Goal: Transaction & Acquisition: Book appointment/travel/reservation

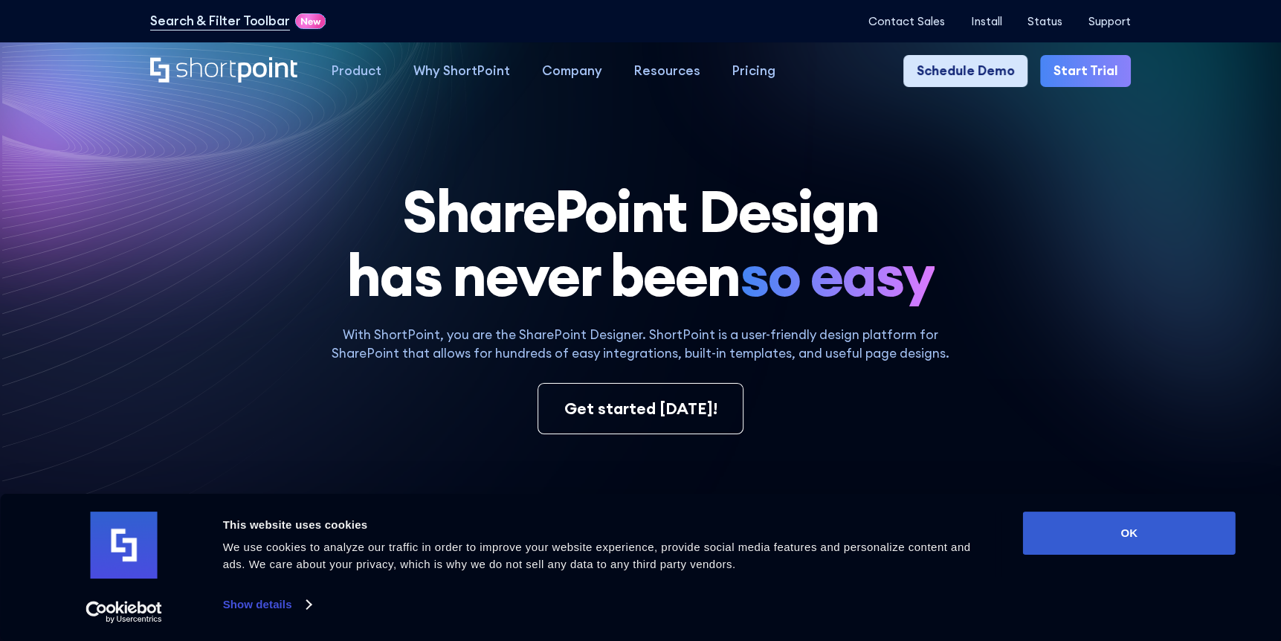
click at [967, 60] on link "Schedule Demo" at bounding box center [965, 71] width 123 height 32
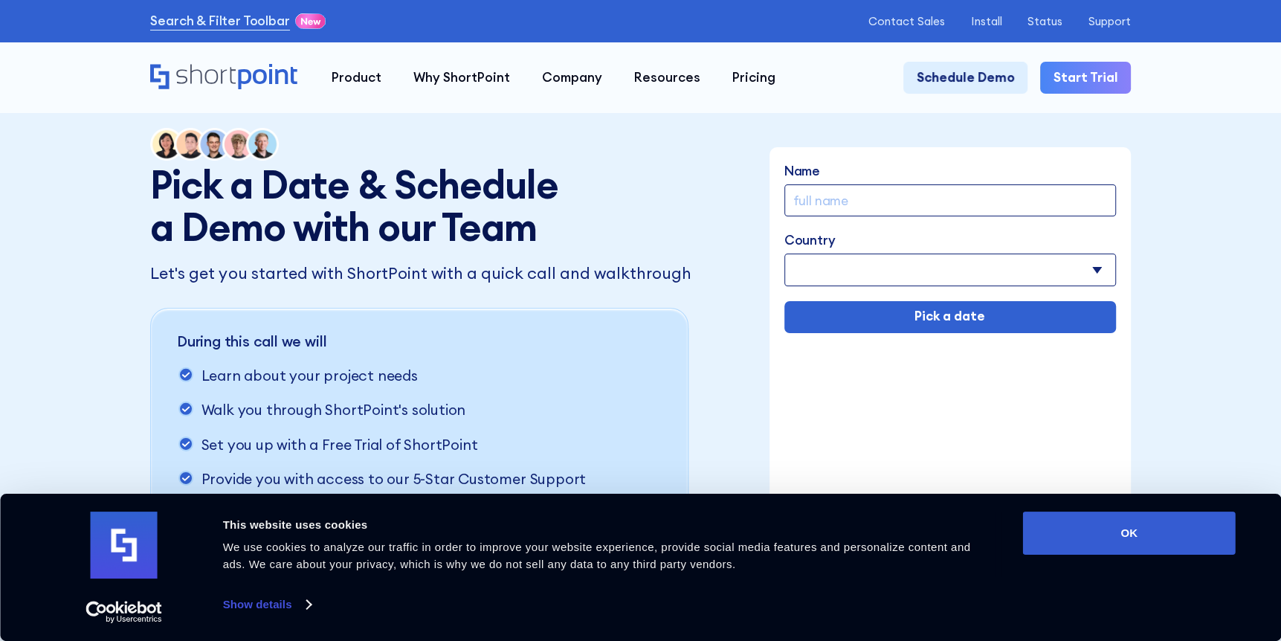
click at [1009, 199] on input "Name" at bounding box center [951, 200] width 332 height 32
type input "Vianna Foo"
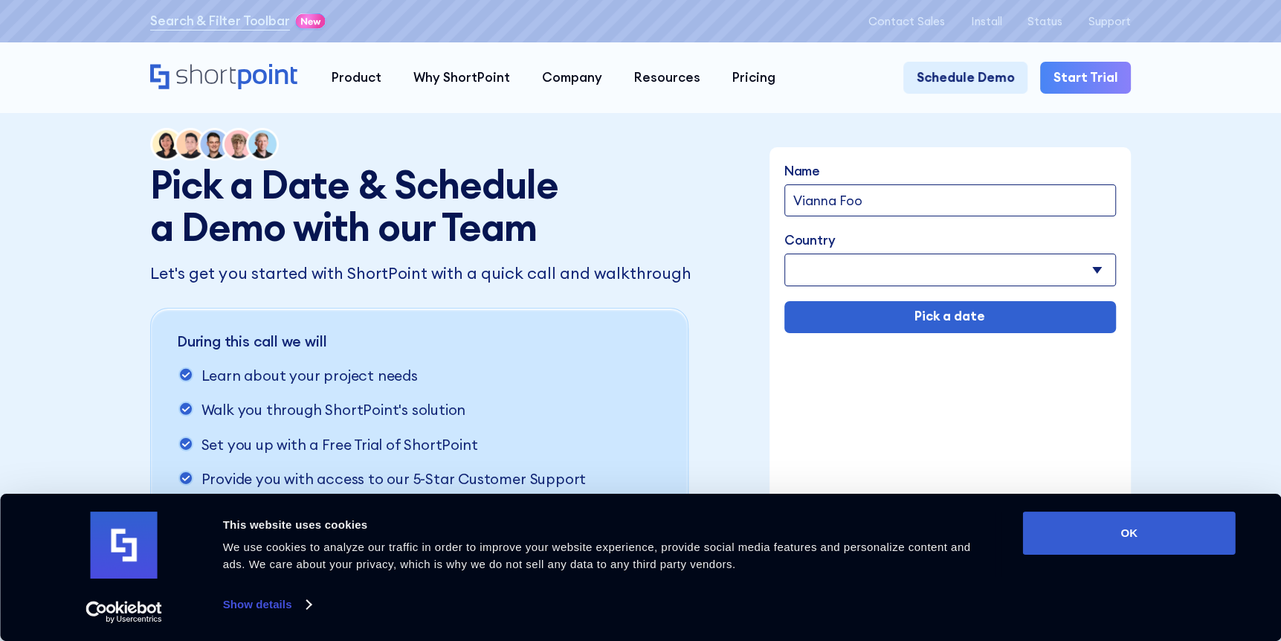
click at [950, 267] on select "[GEOGRAPHIC_DATA] [GEOGRAPHIC_DATA] [GEOGRAPHIC_DATA] [US_STATE] [GEOGRAPHIC_DA…" at bounding box center [951, 270] width 332 height 32
select select "[GEOGRAPHIC_DATA]"
click at [785, 256] on select "[GEOGRAPHIC_DATA] [GEOGRAPHIC_DATA] [GEOGRAPHIC_DATA] [US_STATE] [GEOGRAPHIC_DA…" at bounding box center [951, 270] width 332 height 32
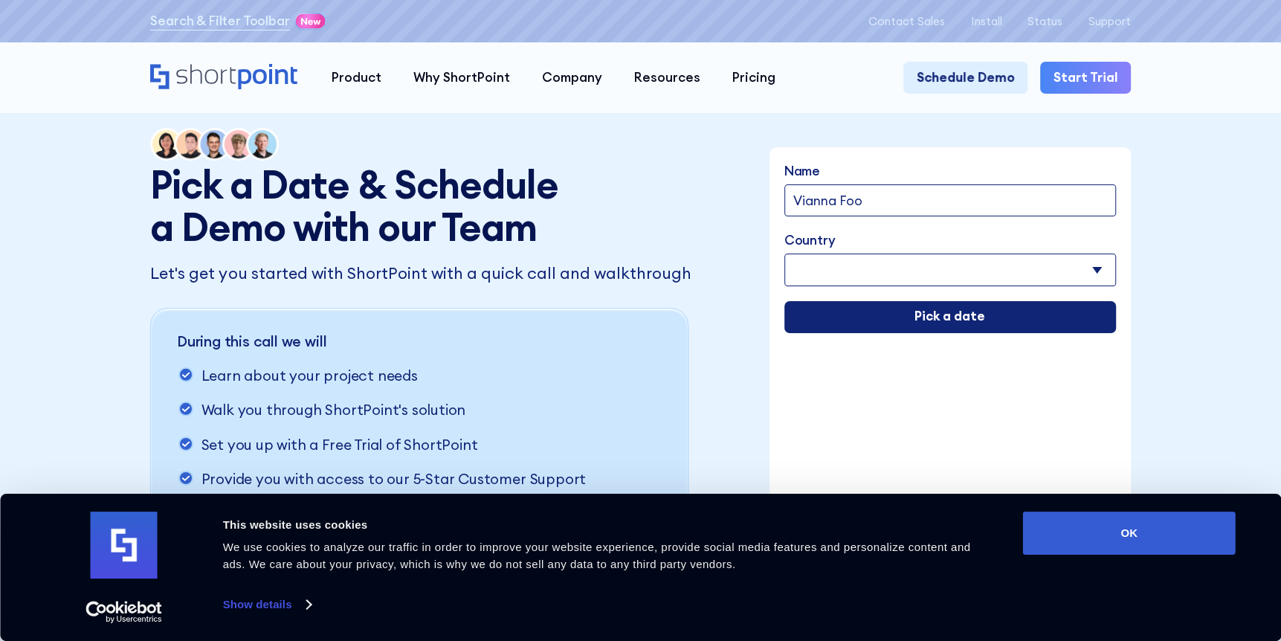
click at [895, 317] on input "Pick a date" at bounding box center [951, 317] width 332 height 32
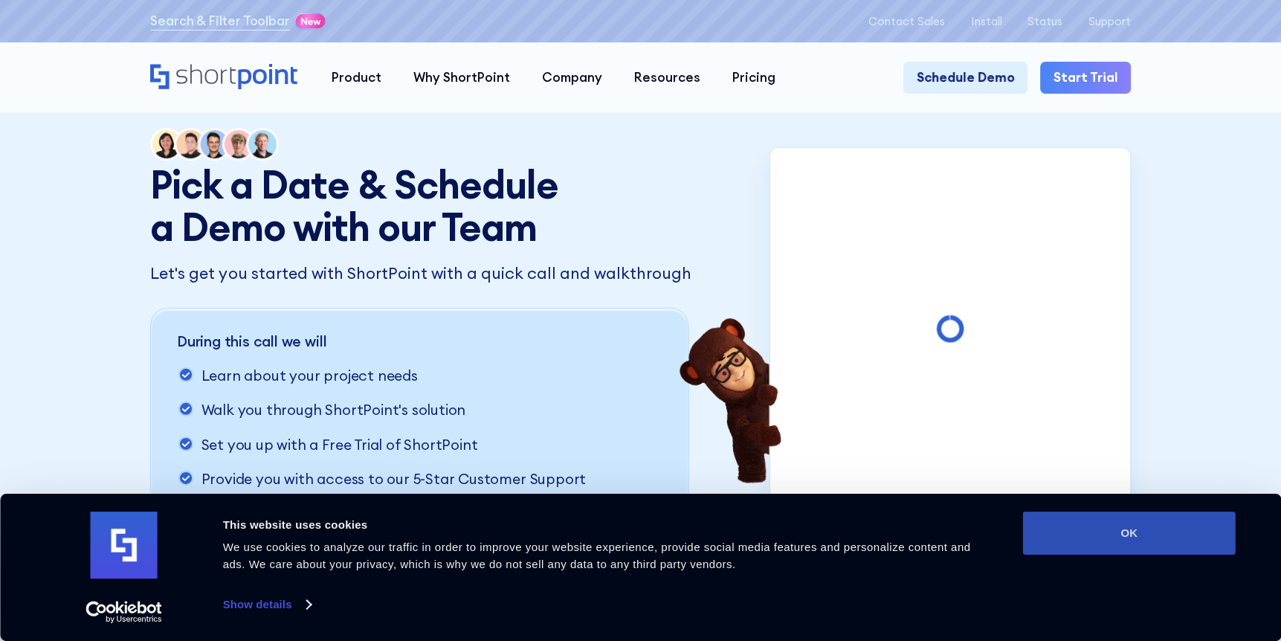
click at [1167, 530] on button "OK" at bounding box center [1129, 533] width 213 height 43
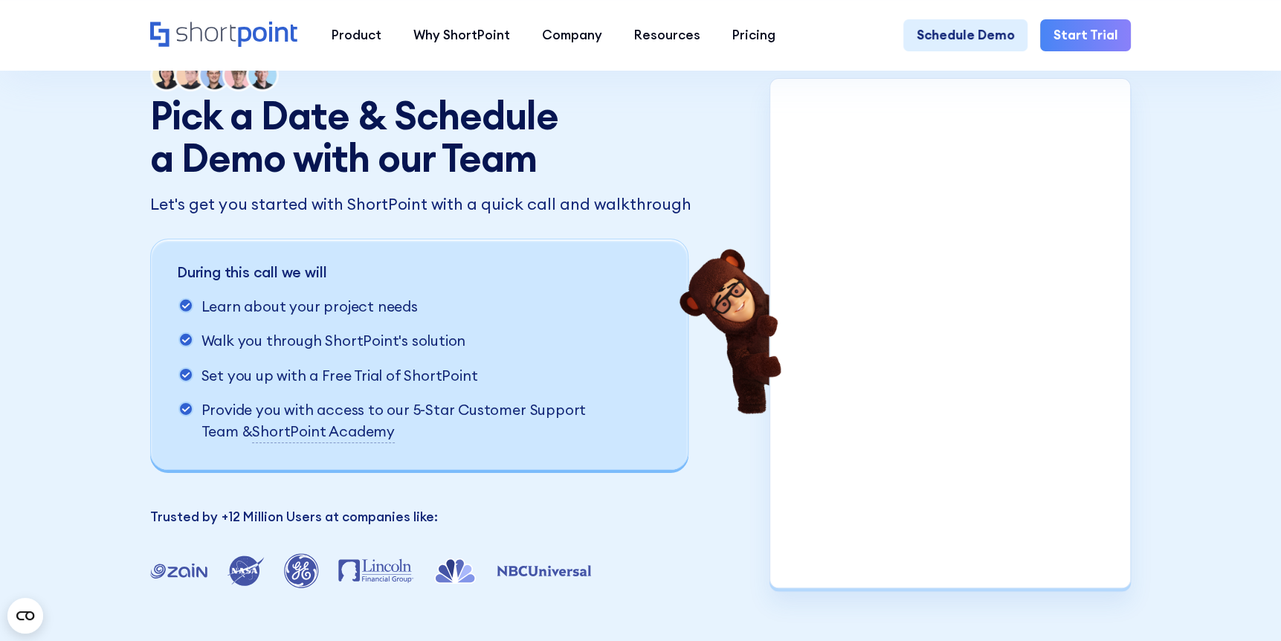
scroll to position [74, 0]
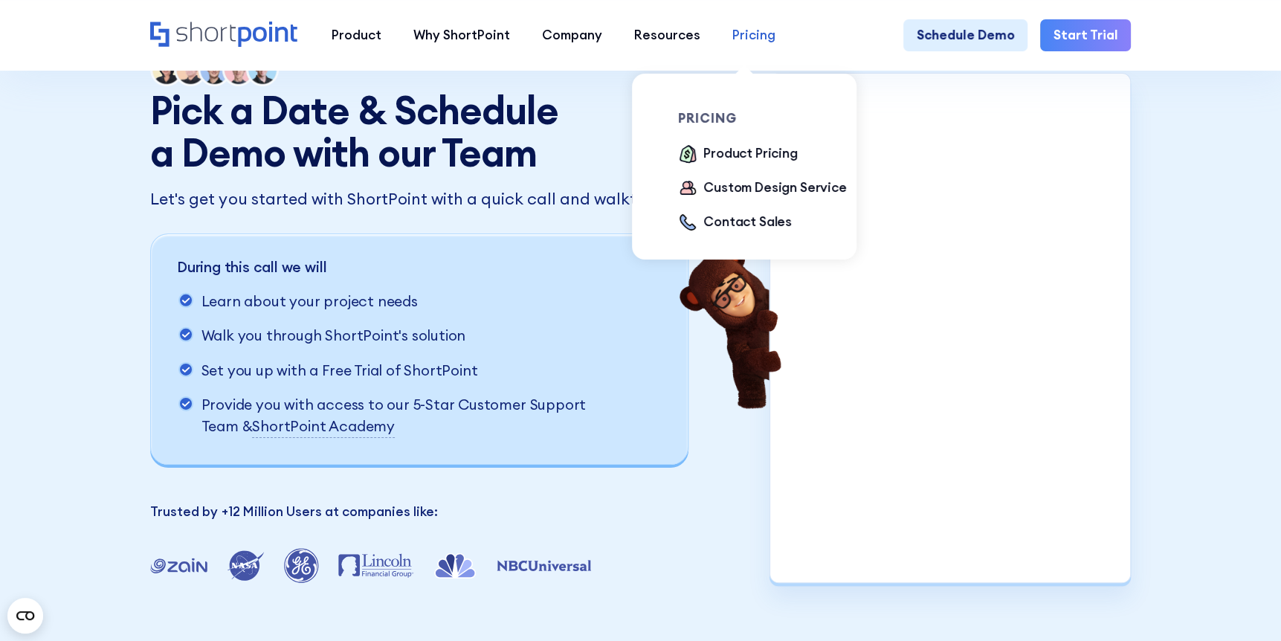
click at [735, 28] on div "Pricing" at bounding box center [754, 35] width 43 height 19
click at [729, 224] on div "Contact Sales" at bounding box center [748, 222] width 89 height 19
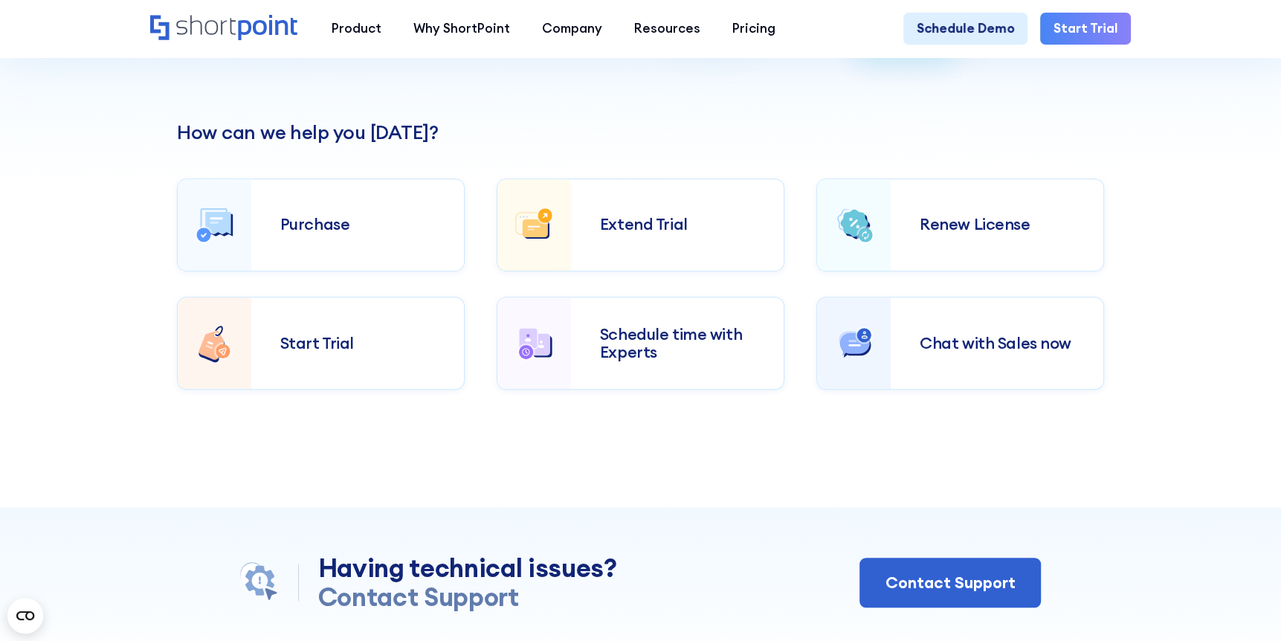
scroll to position [595, 0]
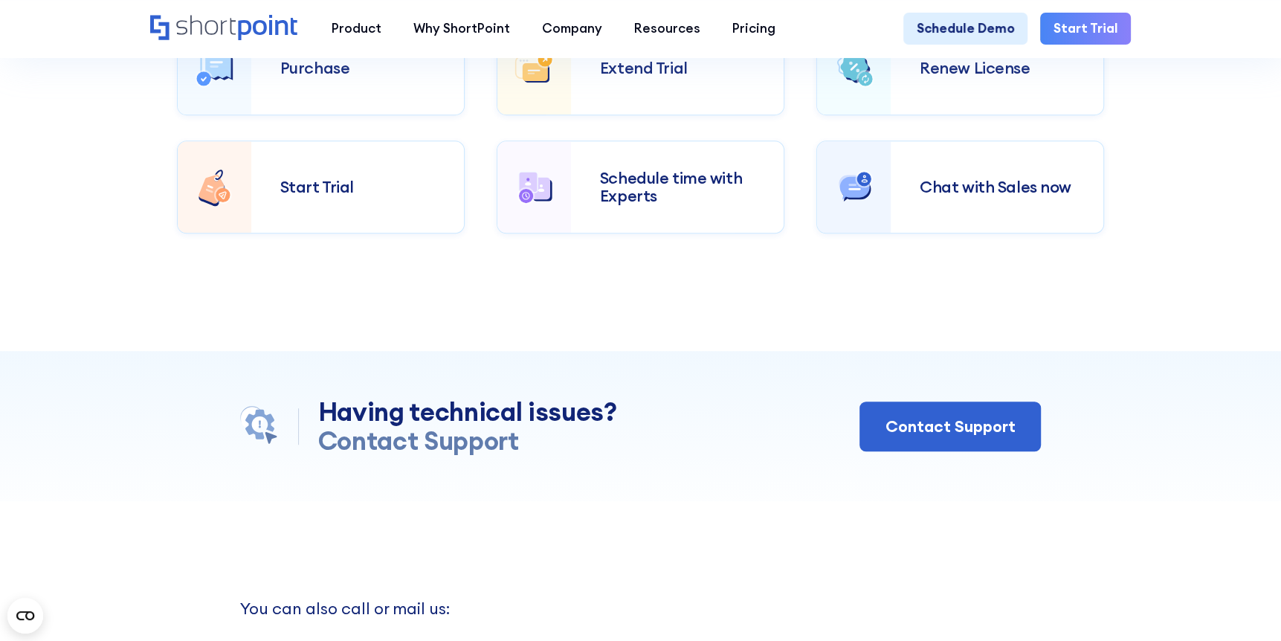
click at [671, 189] on div "Schedule time with Experts" at bounding box center [677, 187] width 155 height 35
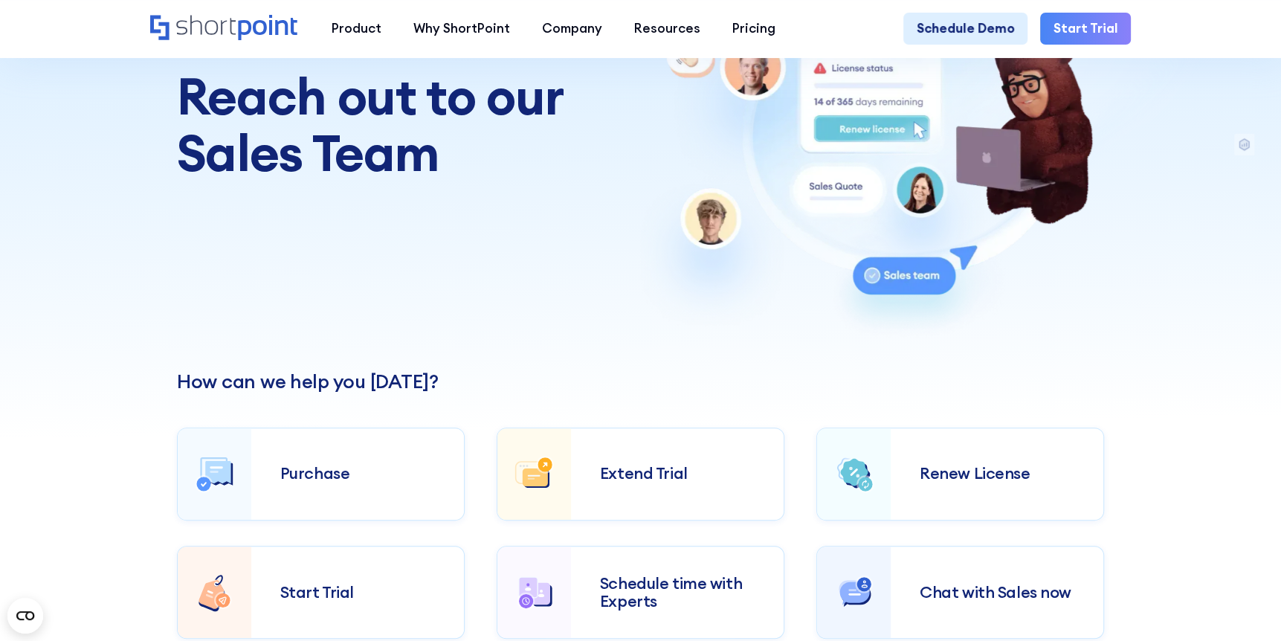
scroll to position [297, 0]
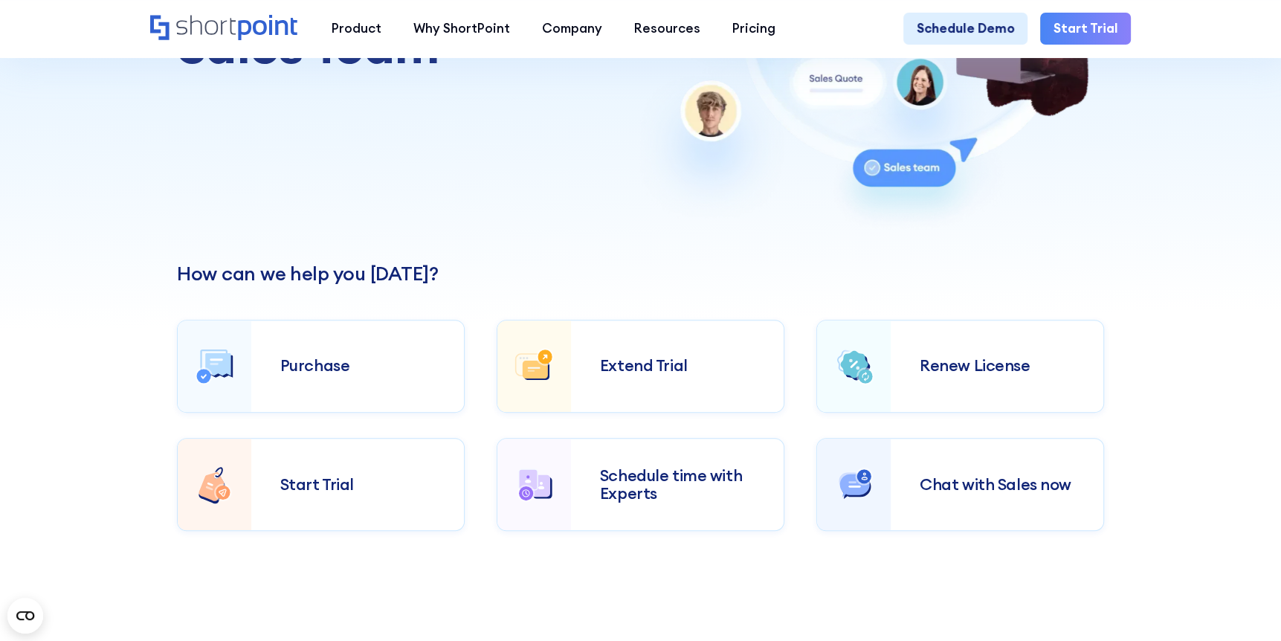
click at [948, 493] on div "Chat with Sales now" at bounding box center [997, 484] width 213 height 75
